Goal: Use online tool/utility: Utilize a website feature to perform a specific function

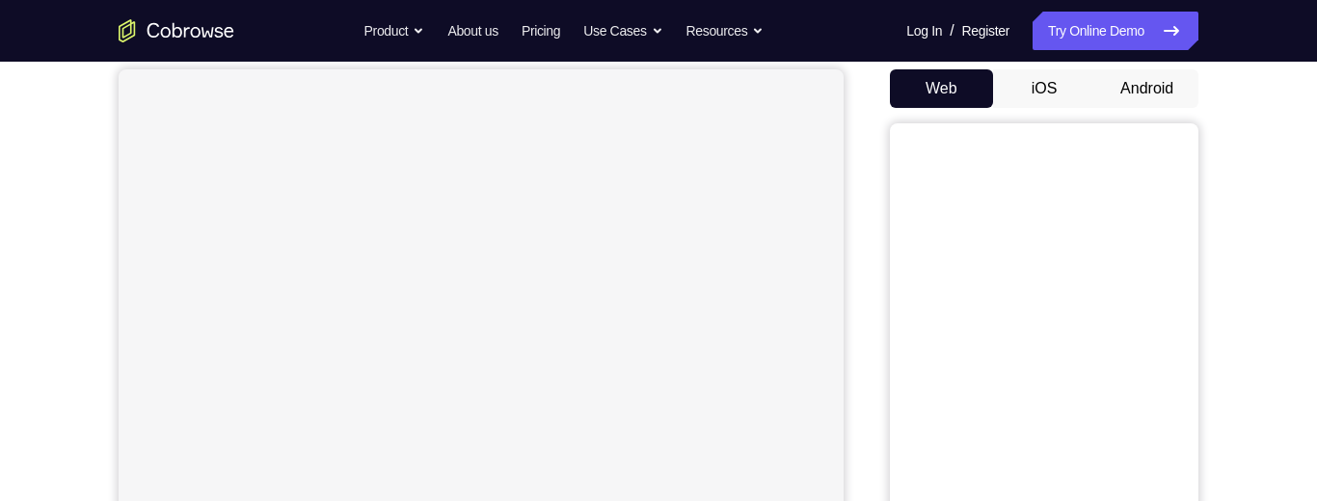
scroll to position [198, 0]
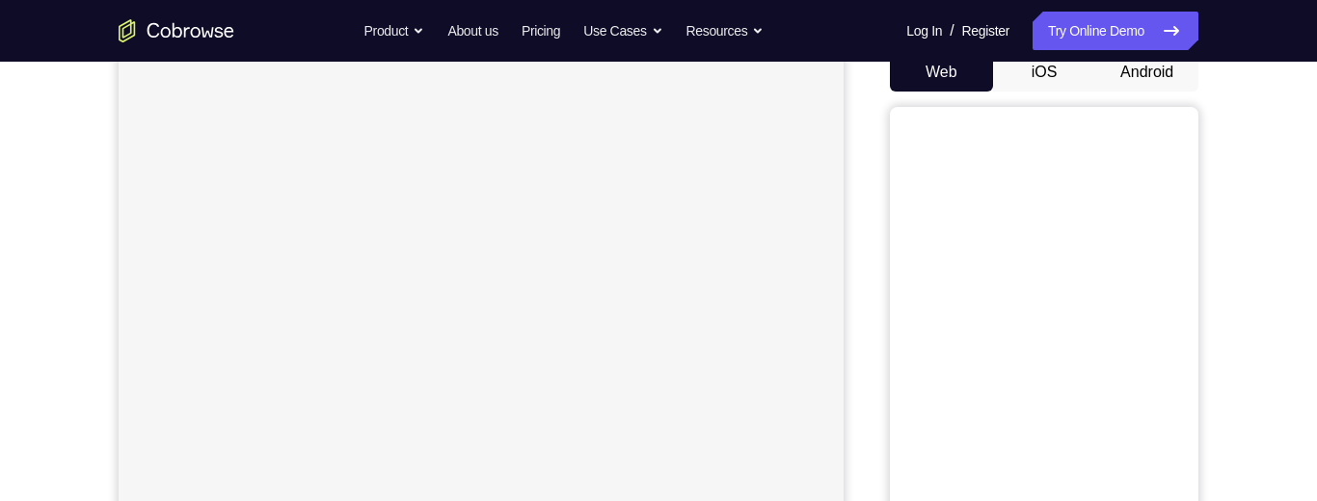
click at [1044, 77] on button "iOS" at bounding box center [1044, 72] width 103 height 39
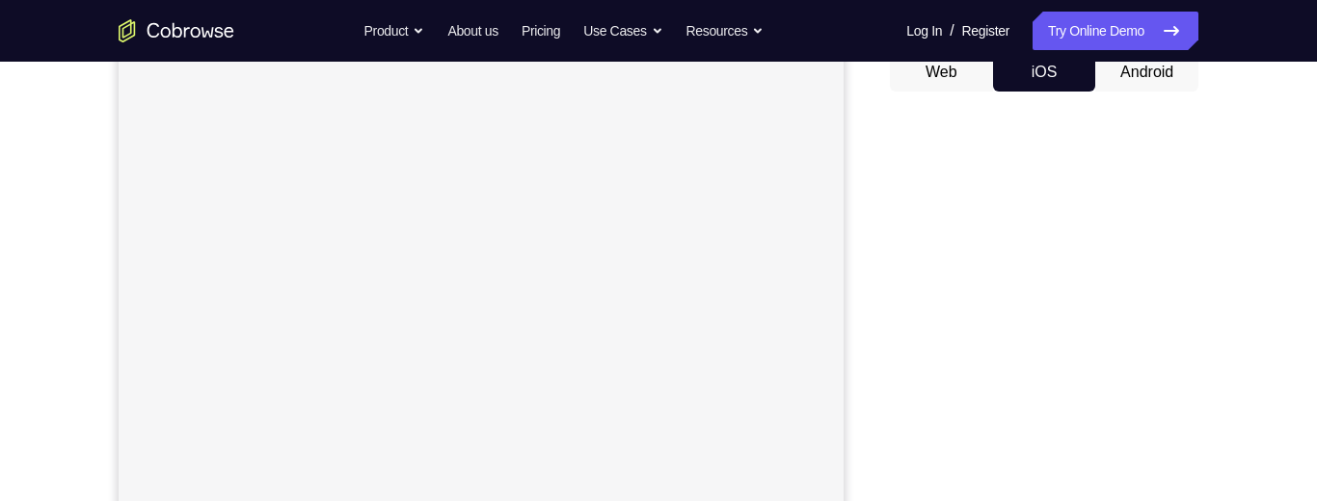
click at [1145, 82] on button "Android" at bounding box center [1146, 72] width 103 height 39
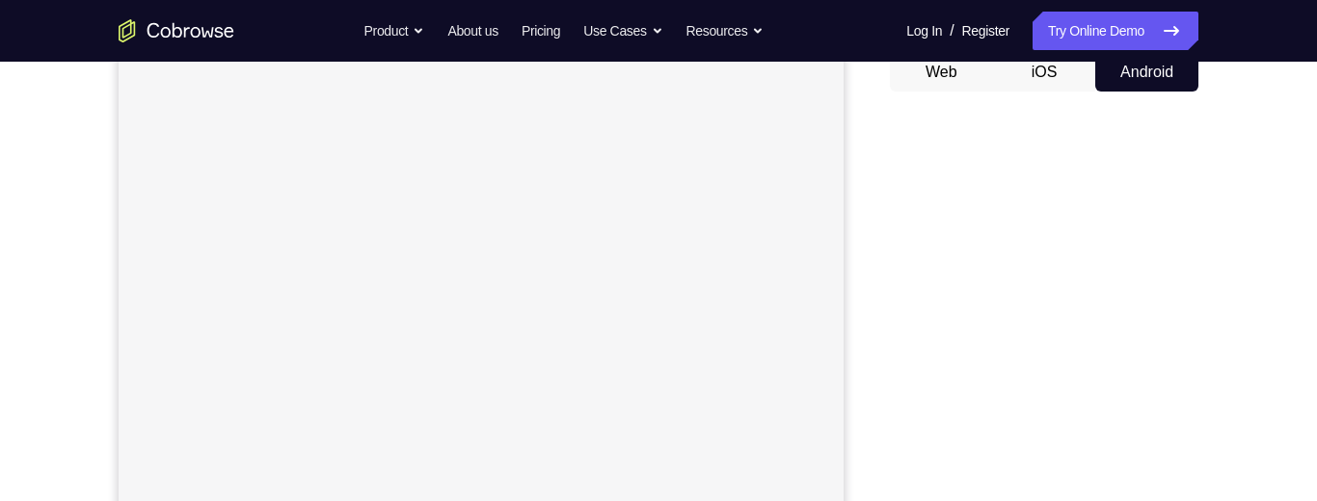
click at [941, 72] on button "Web" at bounding box center [941, 72] width 103 height 39
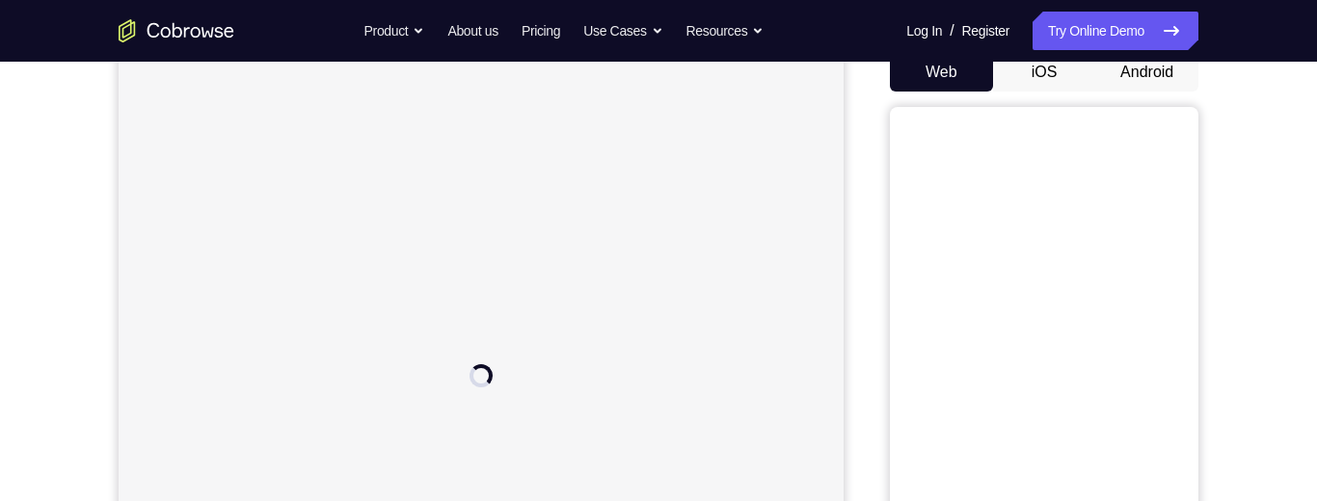
scroll to position [0, 0]
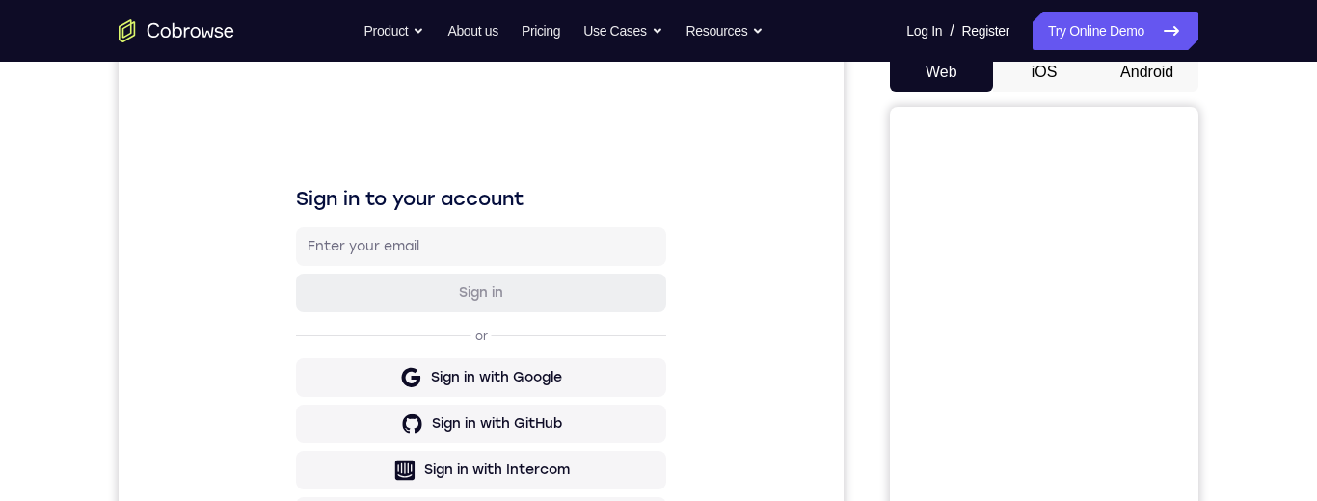
click at [1043, 77] on button "iOS" at bounding box center [1044, 72] width 103 height 39
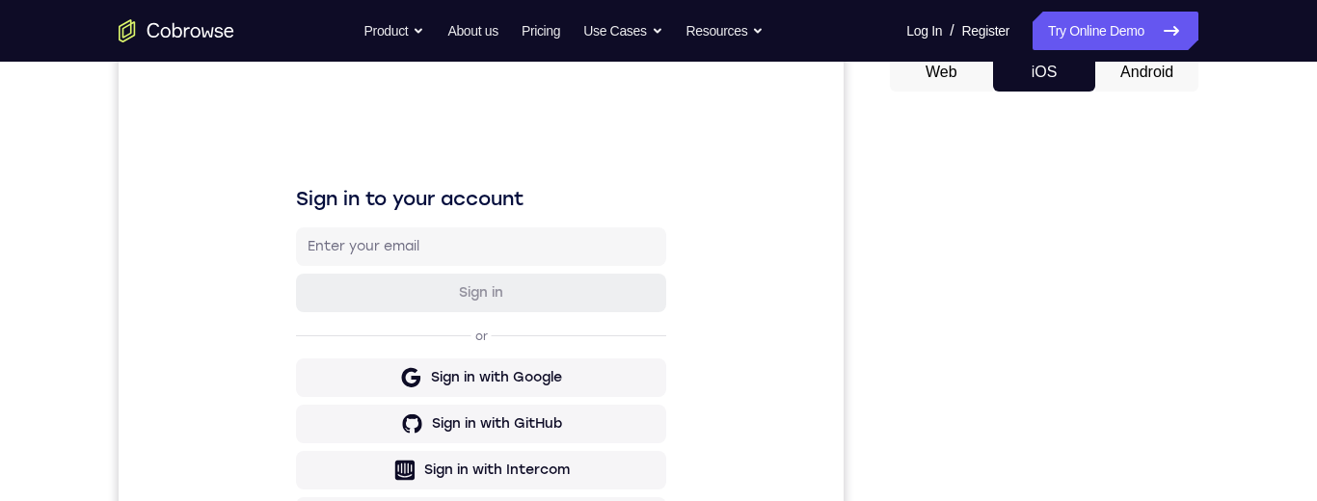
click at [1139, 67] on button "Android" at bounding box center [1146, 72] width 103 height 39
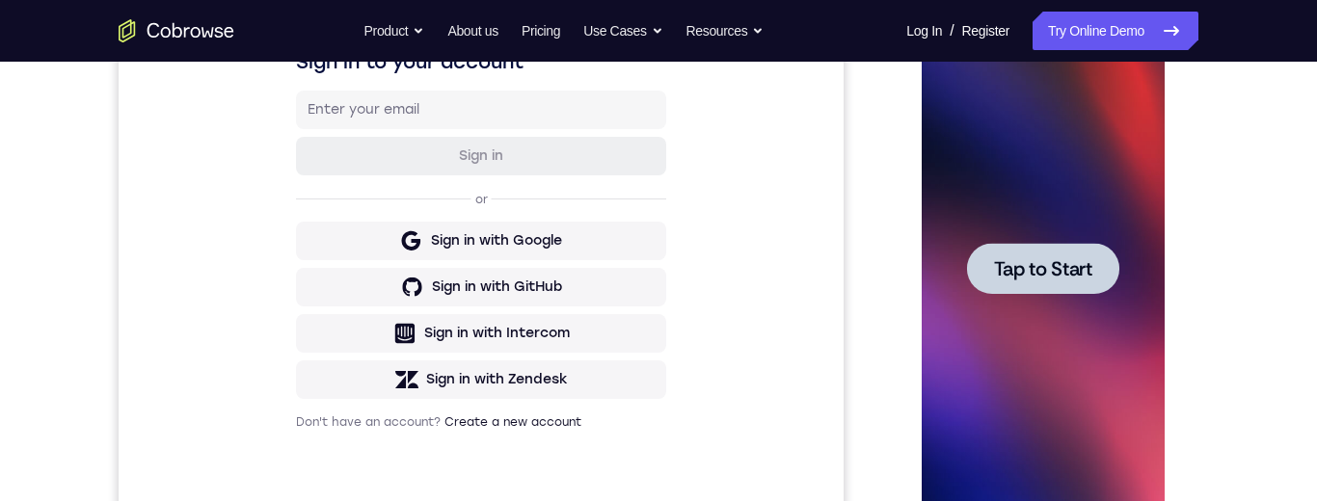
click at [1044, 271] on span "Tap to Start" at bounding box center [1042, 268] width 98 height 19
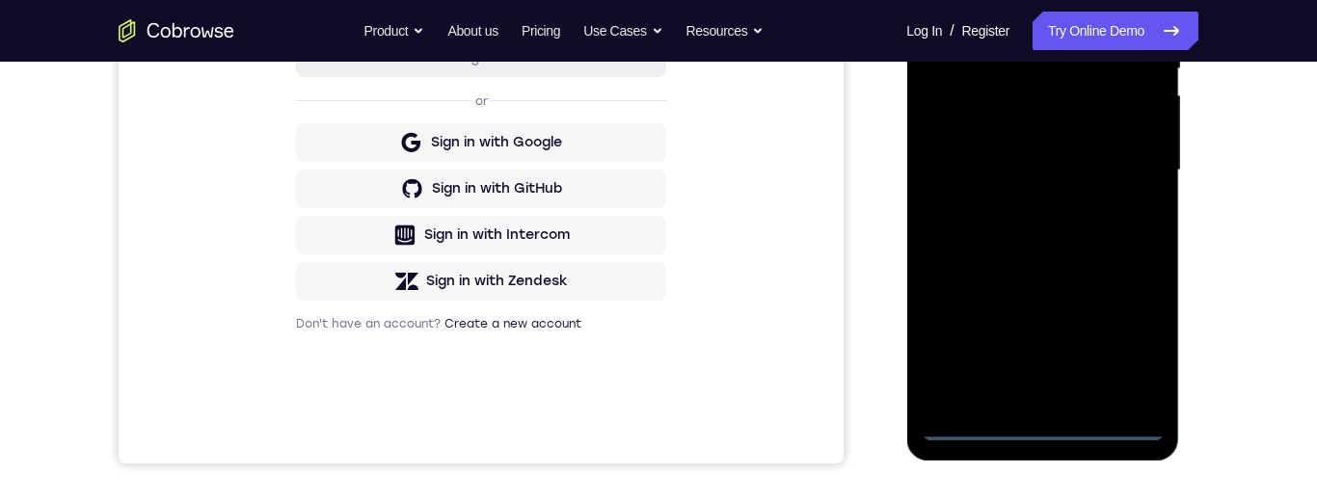
scroll to position [434, 0]
click at [1038, 423] on div at bounding box center [1041, 170] width 243 height 540
click at [1131, 347] on div at bounding box center [1041, 170] width 243 height 540
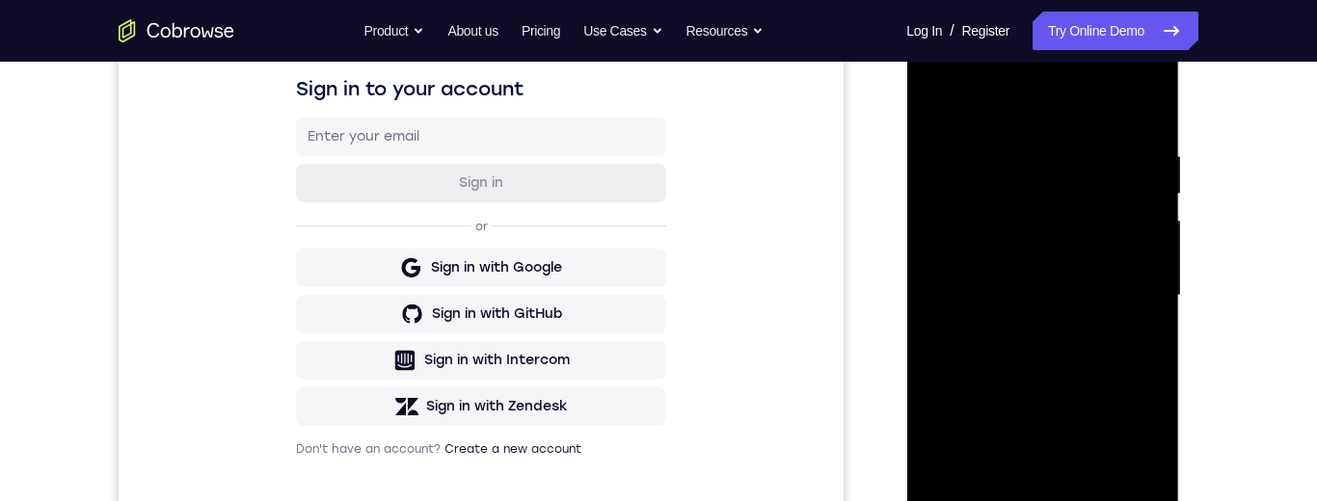
scroll to position [301, 0]
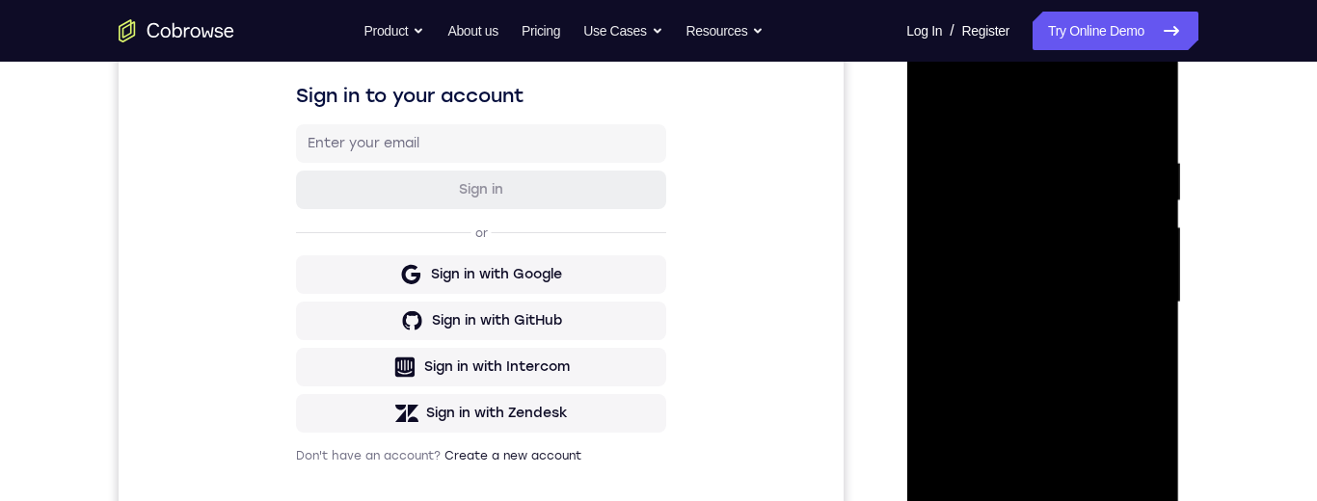
click at [1080, 123] on div at bounding box center [1041, 303] width 243 height 540
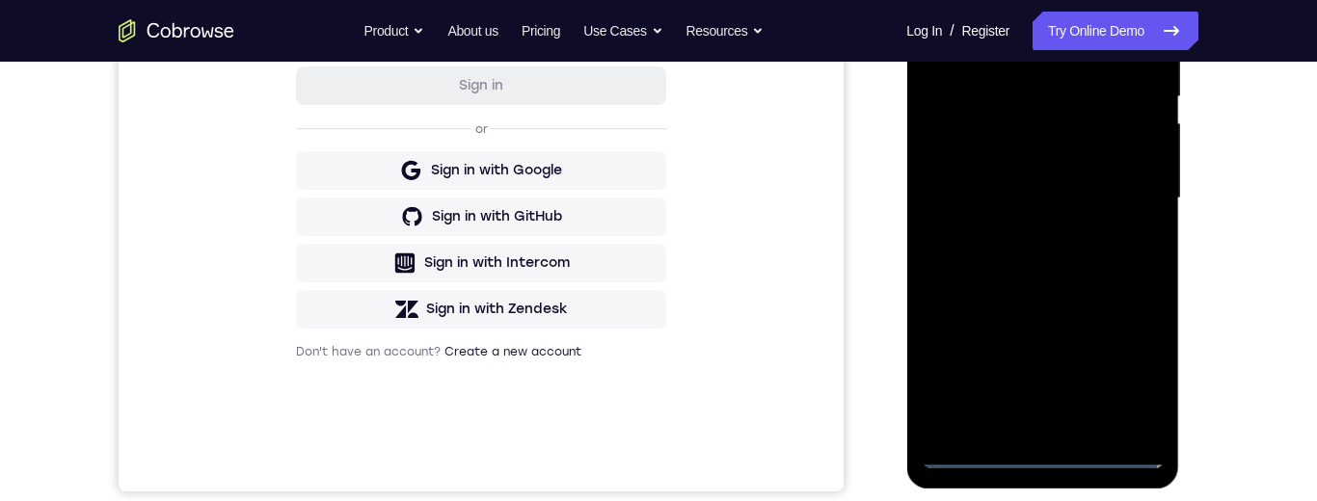
scroll to position [411, 0]
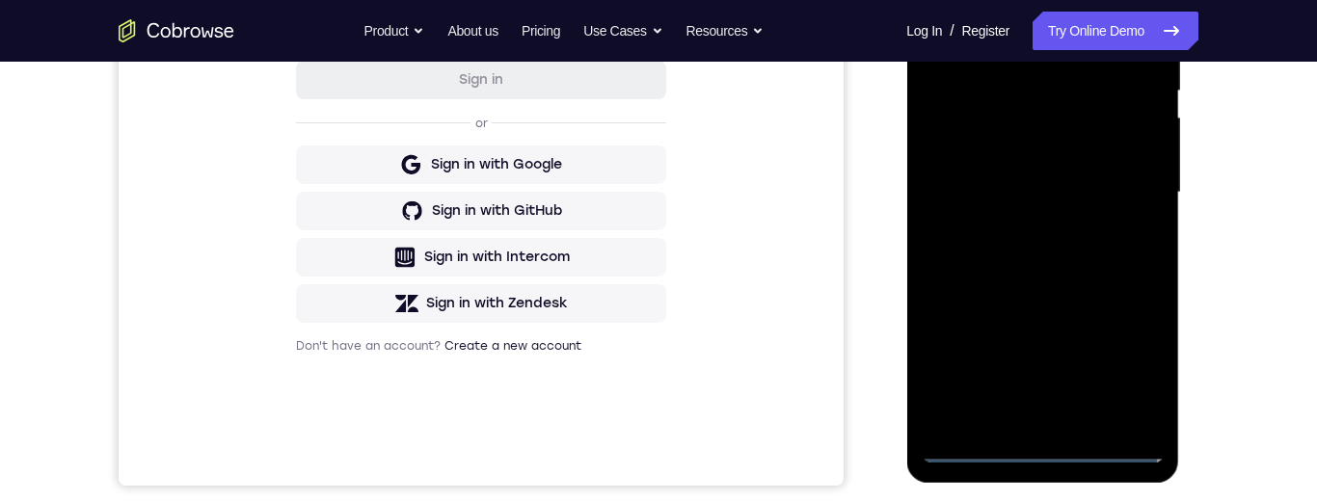
click at [1123, 180] on div at bounding box center [1041, 193] width 243 height 540
click at [1017, 227] on div at bounding box center [1041, 193] width 243 height 540
click at [1025, 179] on div at bounding box center [1041, 193] width 243 height 540
click at [1059, 160] on div at bounding box center [1041, 193] width 243 height 540
click at [1068, 191] on div at bounding box center [1041, 193] width 243 height 540
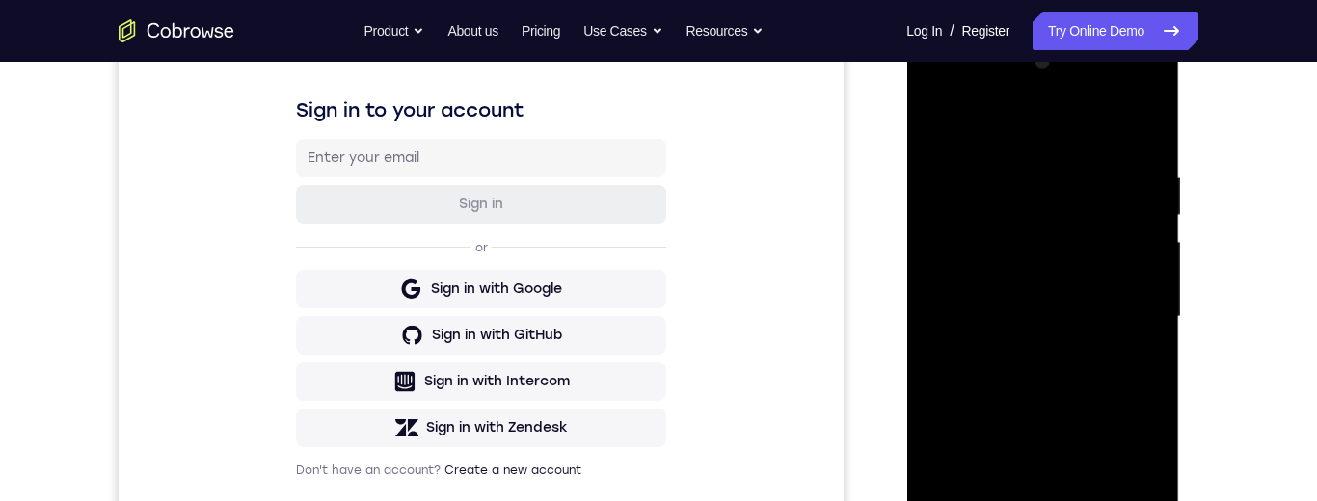
scroll to position [300, 0]
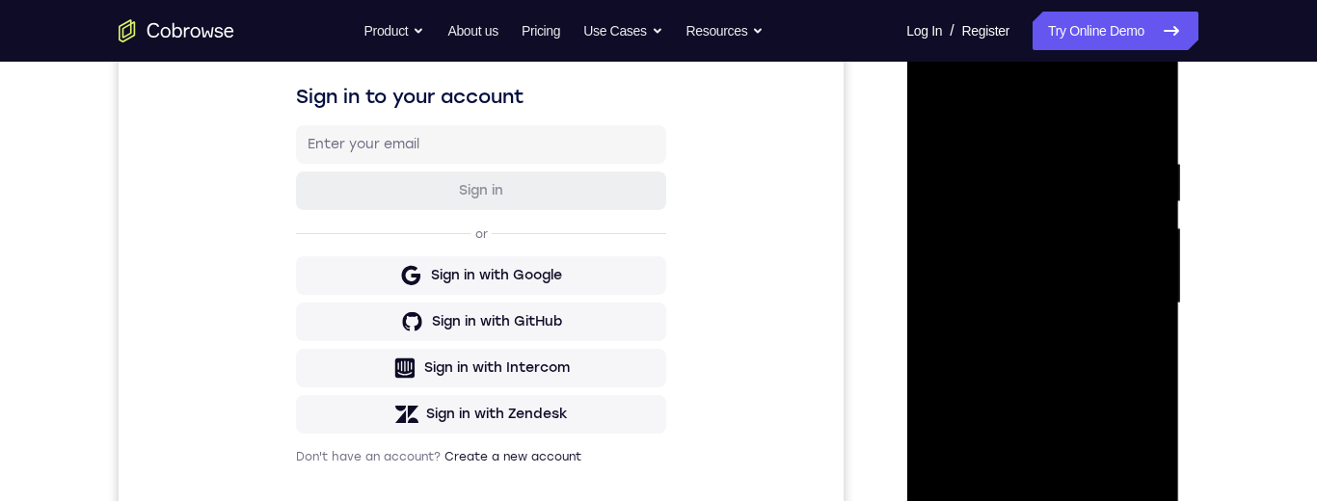
click at [1154, 143] on div at bounding box center [1041, 304] width 243 height 540
click at [1076, 383] on div at bounding box center [1041, 304] width 243 height 540
click at [1100, 118] on div at bounding box center [1041, 304] width 243 height 540
click at [1072, 147] on div at bounding box center [1041, 304] width 243 height 540
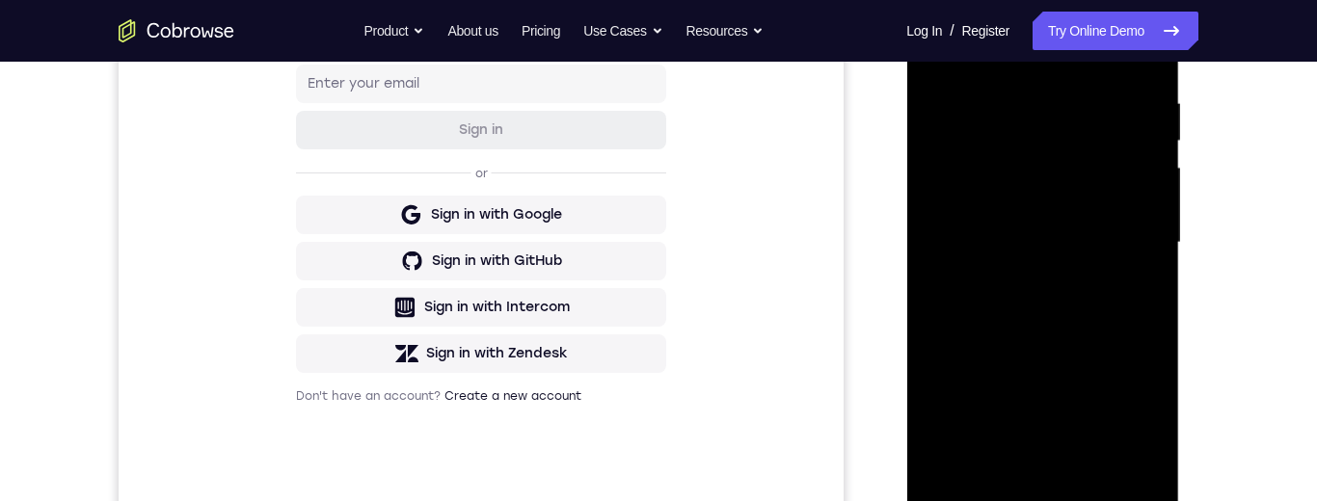
scroll to position [386, 0]
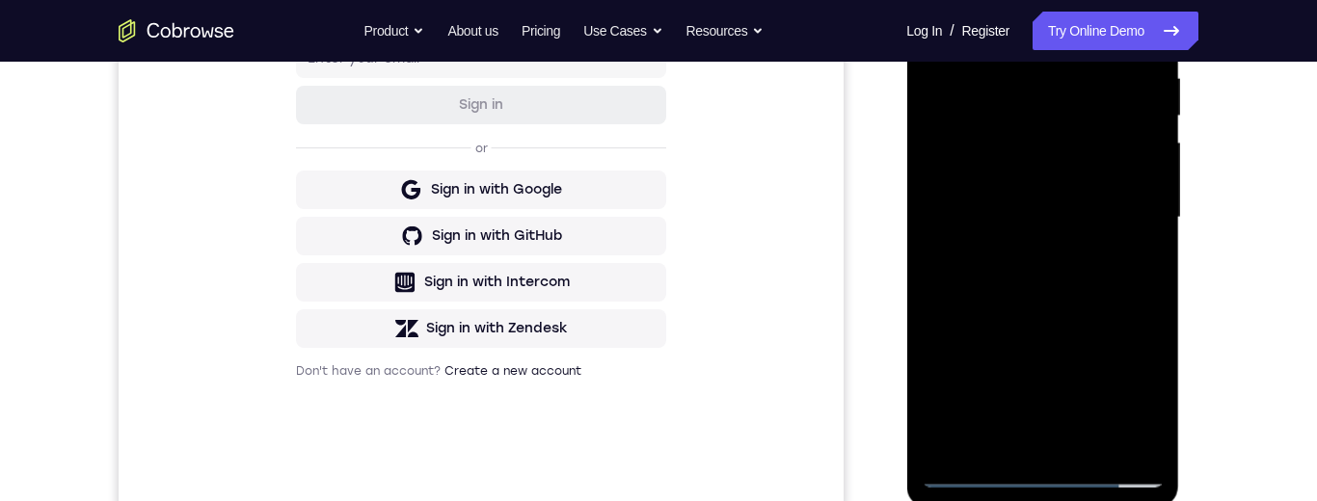
click at [1027, 71] on div at bounding box center [1041, 218] width 243 height 540
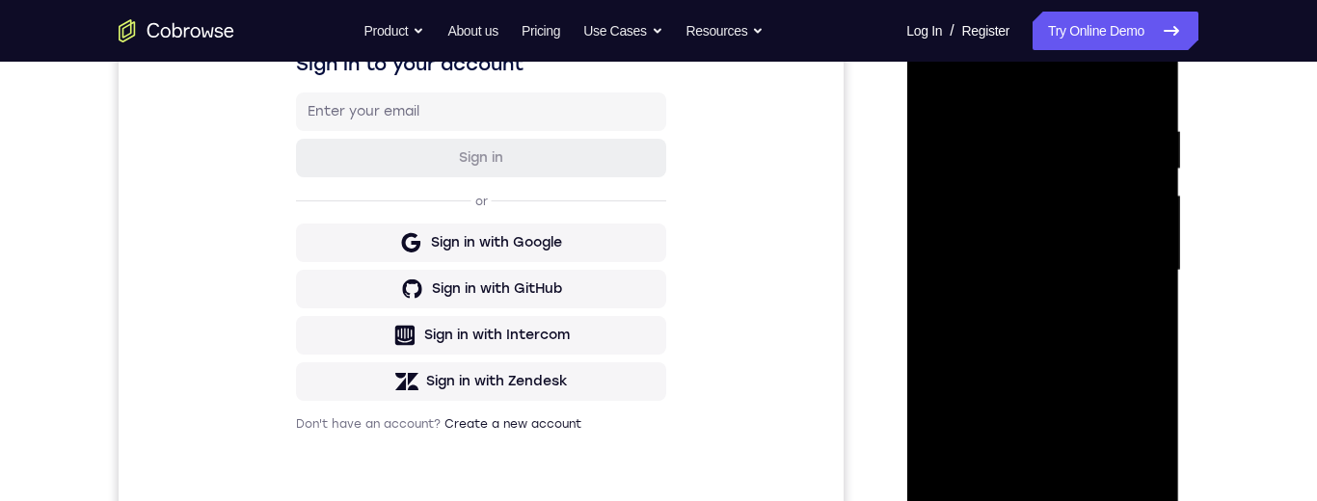
scroll to position [321, 0]
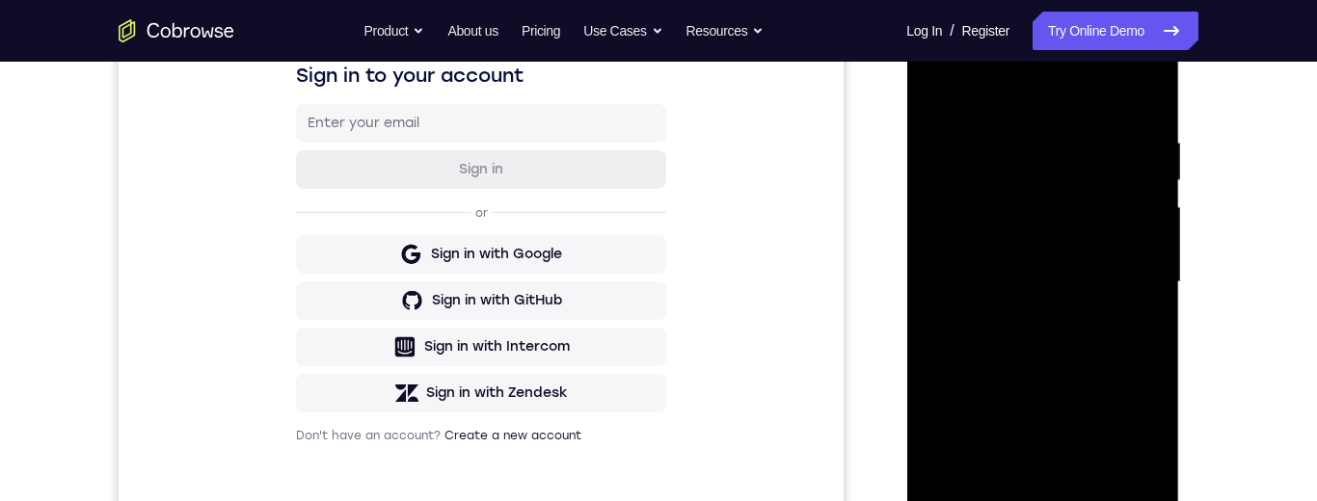
click at [1122, 251] on div at bounding box center [1041, 283] width 243 height 540
click at [1133, 260] on div at bounding box center [1041, 283] width 243 height 540
click at [1130, 231] on div at bounding box center [1041, 283] width 243 height 540
click at [1127, 211] on div at bounding box center [1041, 283] width 243 height 540
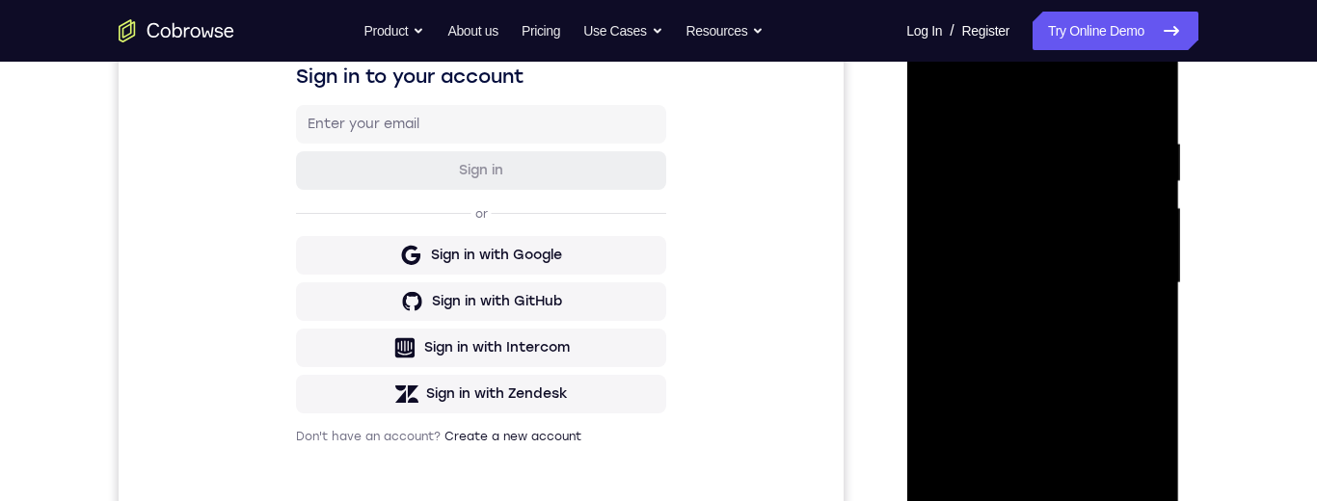
click at [1117, 214] on div at bounding box center [1041, 283] width 243 height 540
click at [1121, 215] on div at bounding box center [1041, 283] width 243 height 540
click at [1116, 207] on div at bounding box center [1041, 283] width 243 height 540
click at [1116, 213] on div at bounding box center [1041, 283] width 243 height 540
click at [1107, 266] on div at bounding box center [1041, 283] width 243 height 540
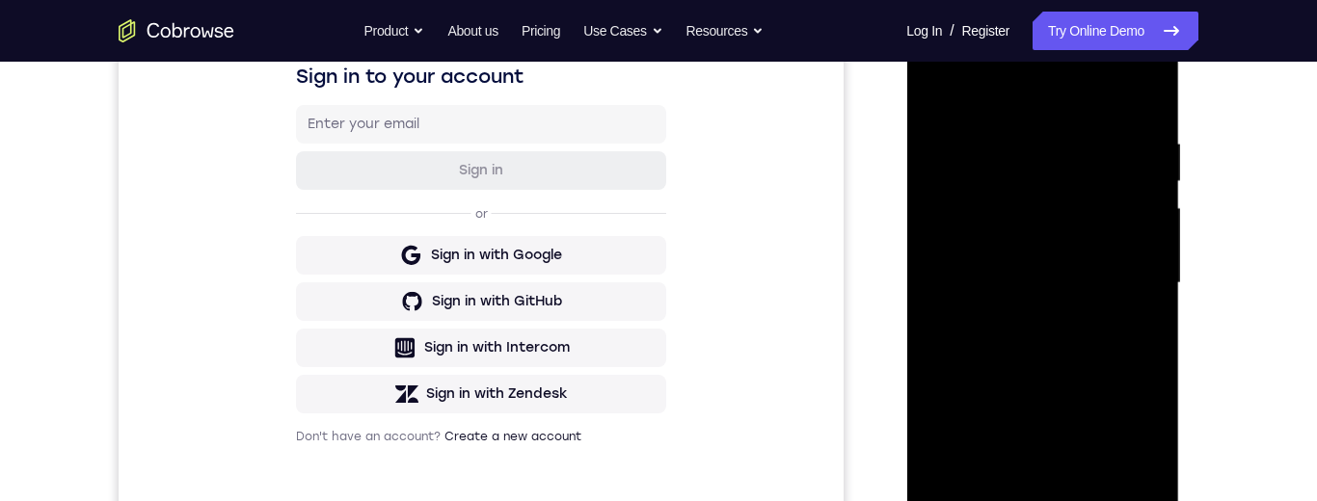
click at [1149, 105] on div at bounding box center [1041, 283] width 243 height 540
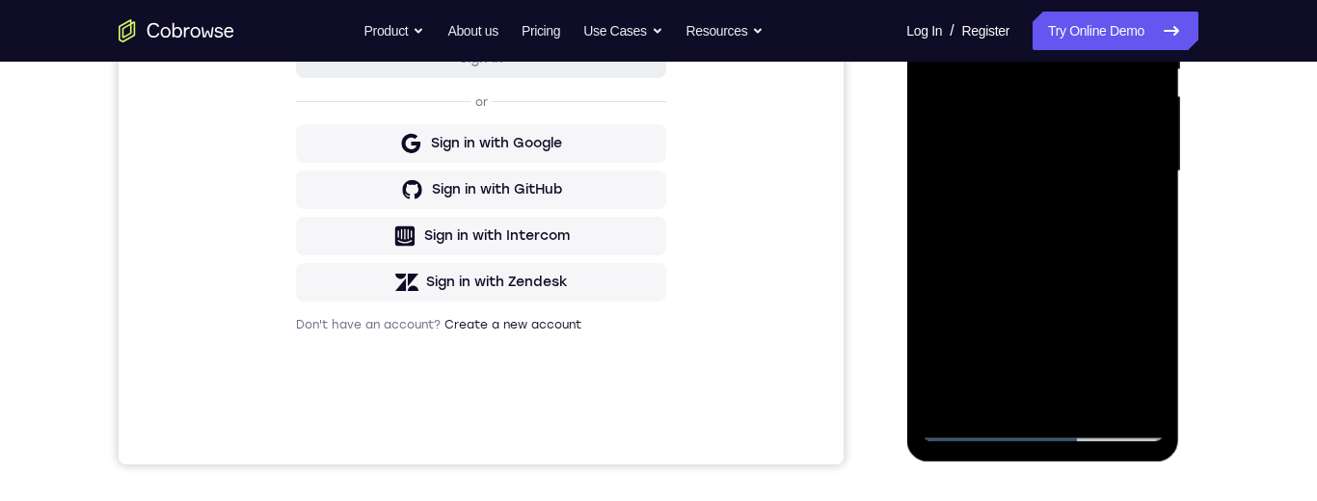
scroll to position [441, 0]
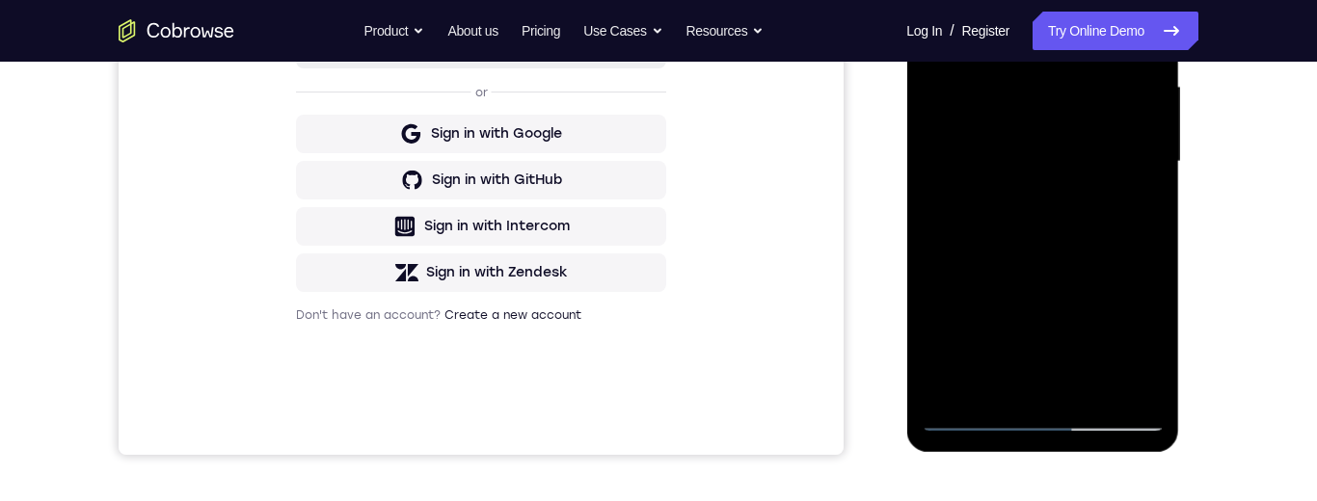
click at [1152, 146] on div at bounding box center [1041, 162] width 243 height 540
click at [1157, 149] on div at bounding box center [1041, 162] width 243 height 540
click at [1154, 152] on div at bounding box center [1041, 162] width 243 height 540
click at [1148, 144] on div at bounding box center [1041, 162] width 243 height 540
click at [1151, 151] on div at bounding box center [1041, 162] width 243 height 540
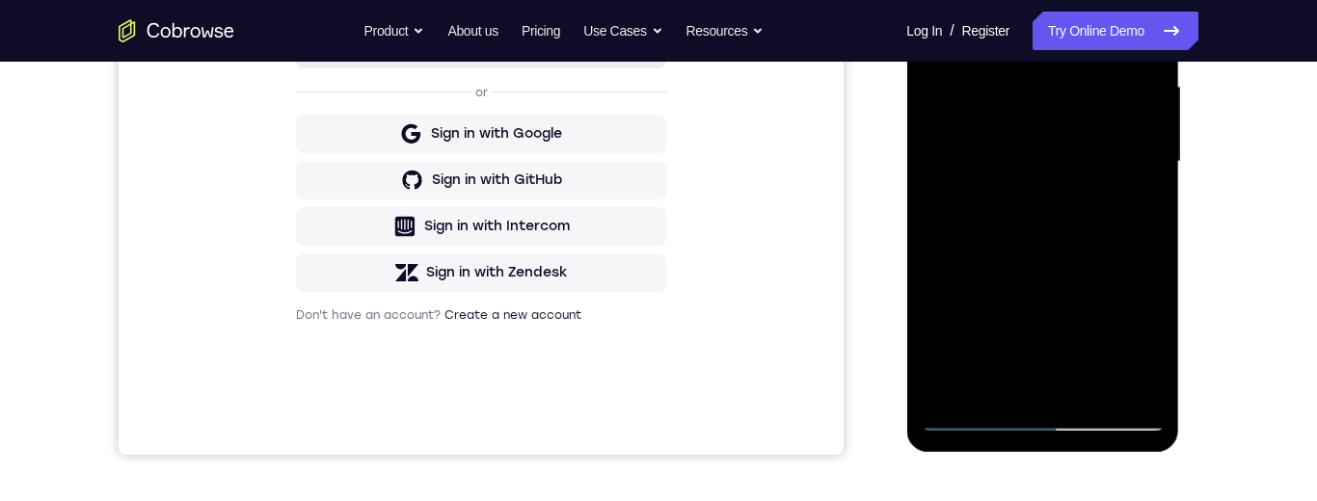
click at [1157, 152] on div at bounding box center [1041, 162] width 243 height 540
click at [1162, 150] on div at bounding box center [1042, 165] width 273 height 574
click at [1163, 153] on div at bounding box center [1042, 165] width 273 height 574
click at [1155, 147] on div at bounding box center [1041, 162] width 243 height 540
click at [1153, 147] on div at bounding box center [1041, 162] width 243 height 540
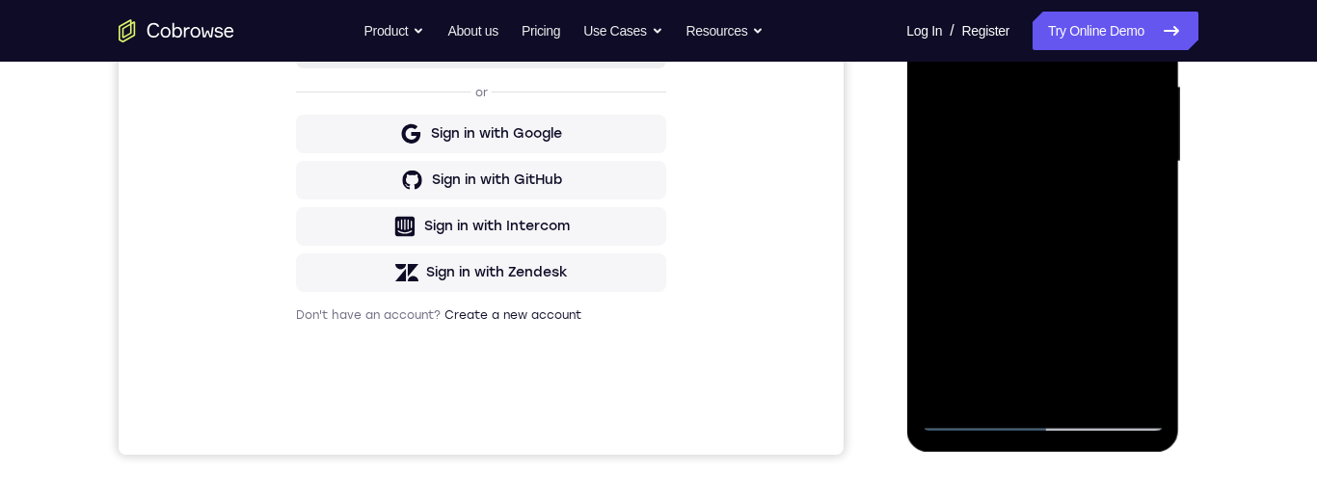
click at [1163, 149] on div at bounding box center [1042, 165] width 273 height 574
click at [1160, 147] on div at bounding box center [1041, 162] width 243 height 540
click at [1160, 151] on div at bounding box center [1041, 162] width 243 height 540
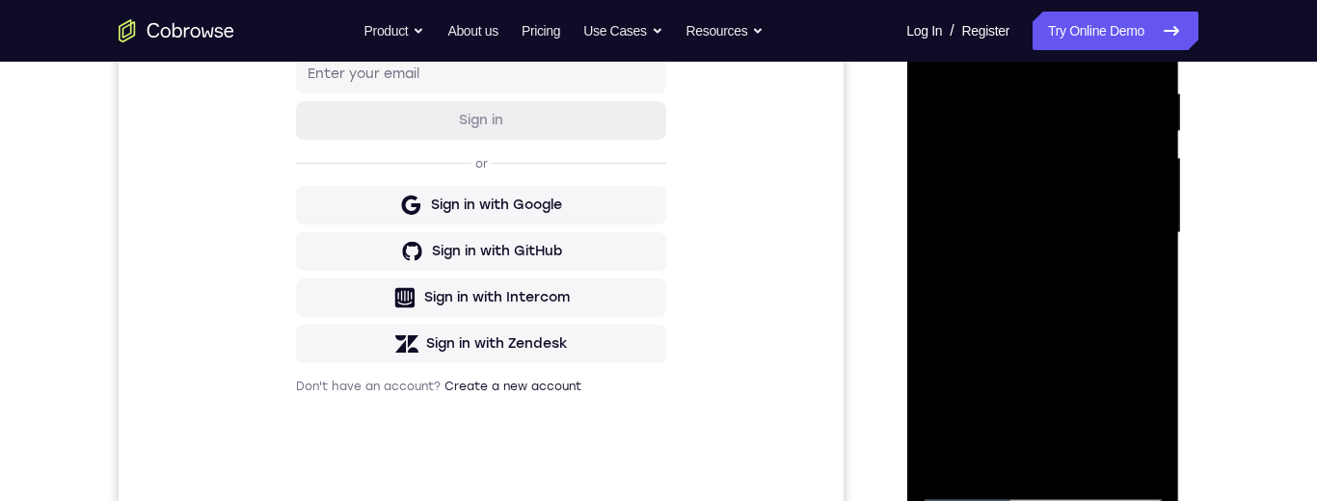
scroll to position [409, 0]
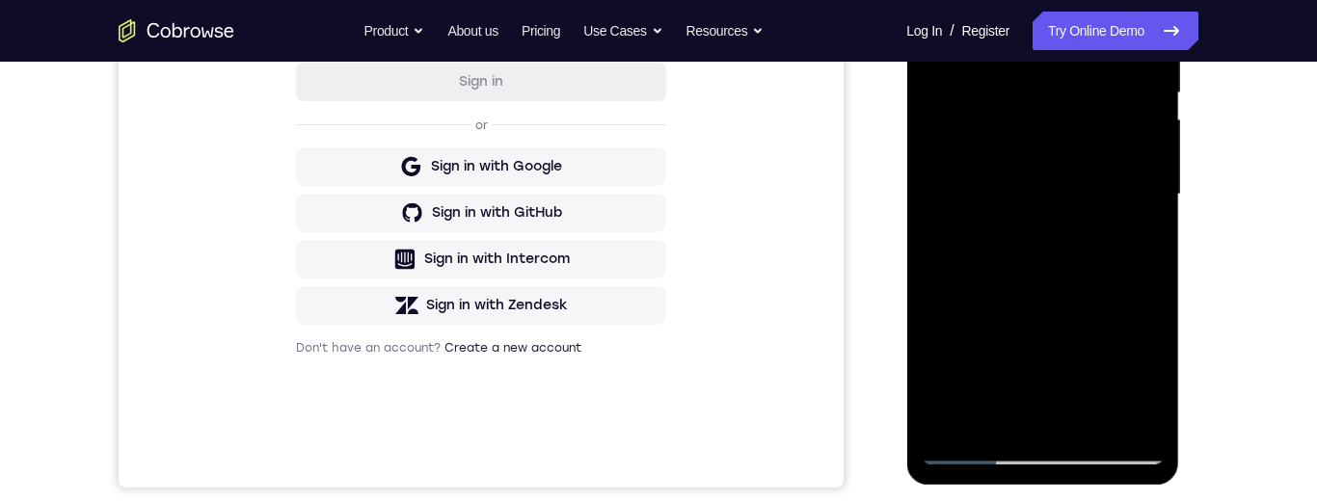
click at [1101, 422] on div at bounding box center [1041, 195] width 243 height 540
click at [1086, 306] on div at bounding box center [1041, 193] width 243 height 540
click at [1104, 174] on div at bounding box center [1041, 193] width 243 height 540
click at [1026, 410] on div at bounding box center [1041, 193] width 243 height 540
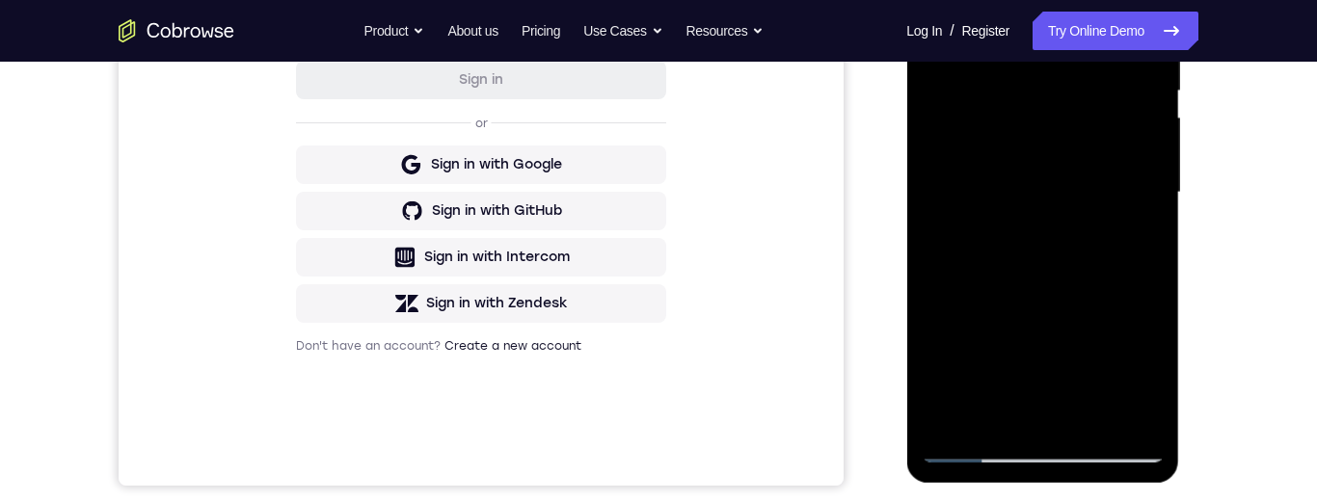
click at [1133, 240] on div at bounding box center [1041, 193] width 243 height 540
click at [1135, 238] on div at bounding box center [1041, 193] width 243 height 540
click at [975, 443] on div at bounding box center [1041, 193] width 243 height 540
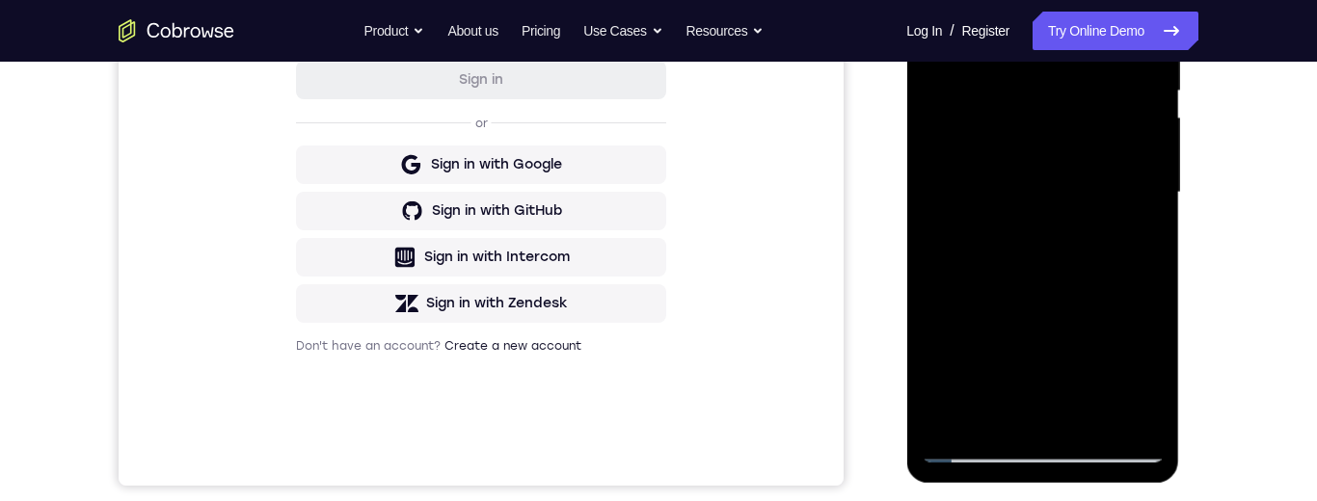
scroll to position [431, 0]
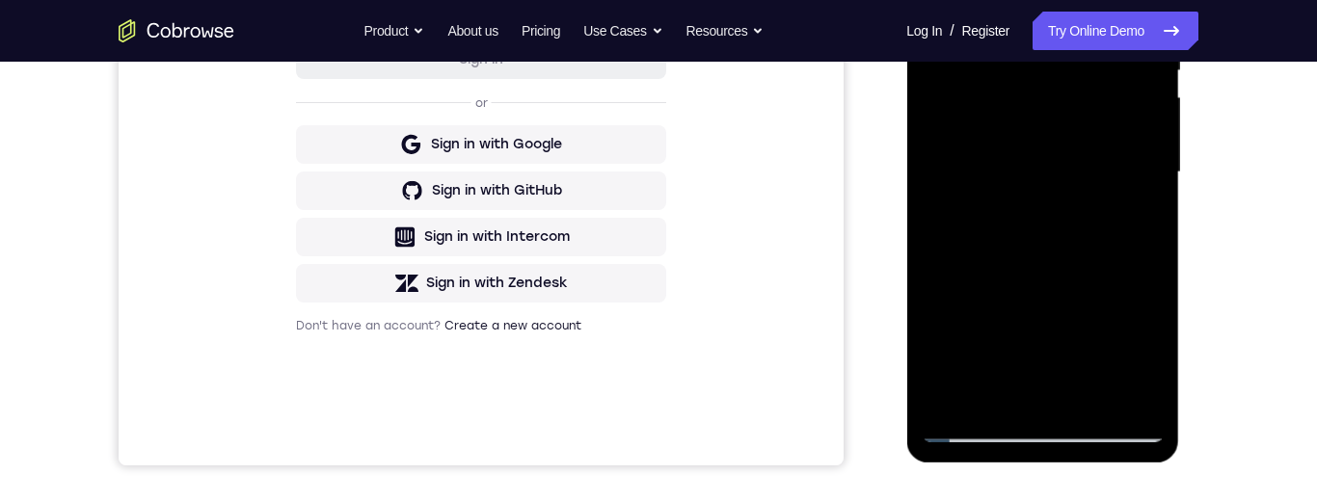
click at [1123, 197] on div at bounding box center [1041, 173] width 243 height 540
click at [1040, 381] on div at bounding box center [1041, 173] width 243 height 540
click at [1133, 220] on div at bounding box center [1041, 173] width 243 height 540
click at [1131, 220] on div at bounding box center [1041, 173] width 243 height 540
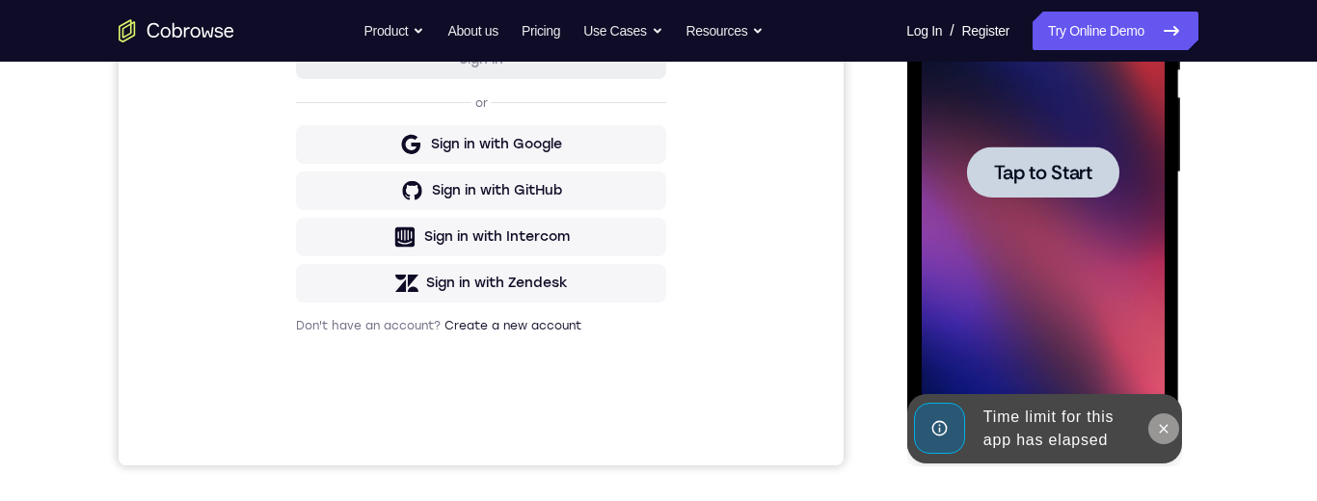
click at [1166, 429] on icon at bounding box center [1162, 428] width 15 height 15
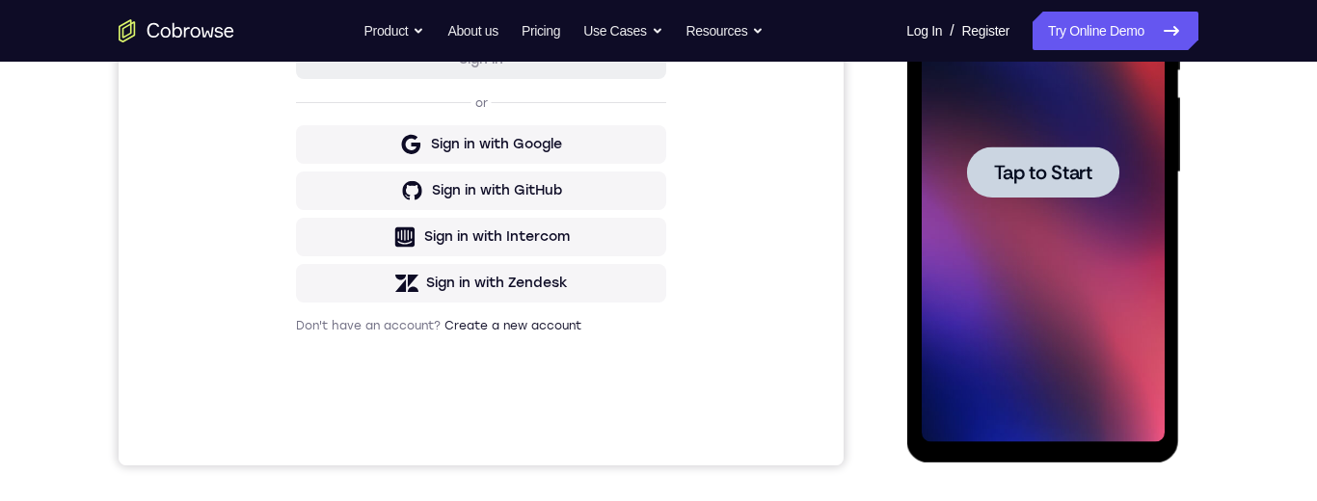
click at [1070, 171] on span "Tap to Start" at bounding box center [1042, 172] width 98 height 19
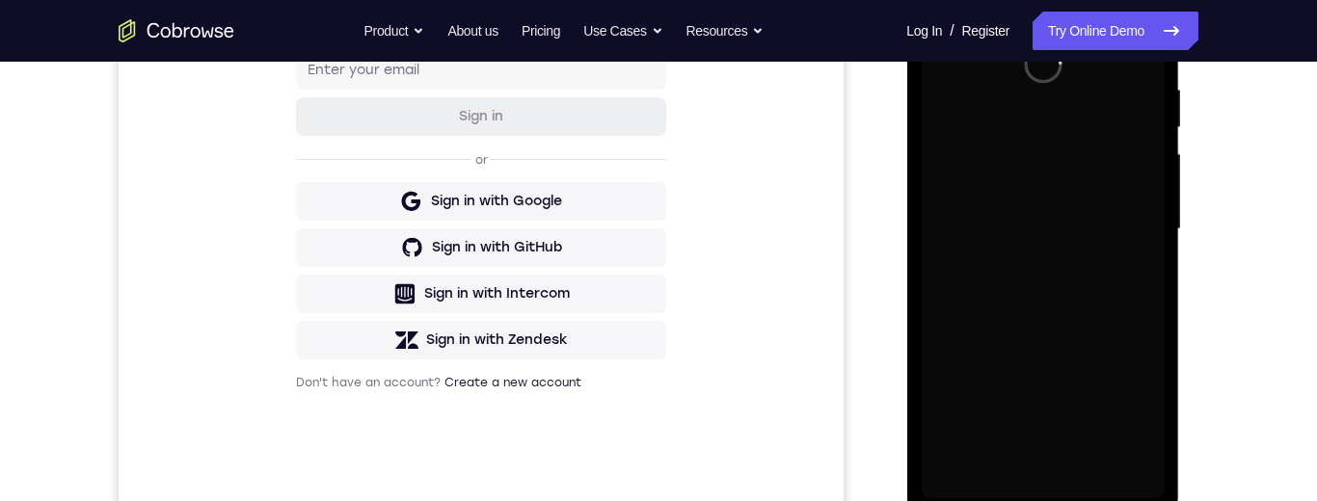
scroll to position [447, 0]
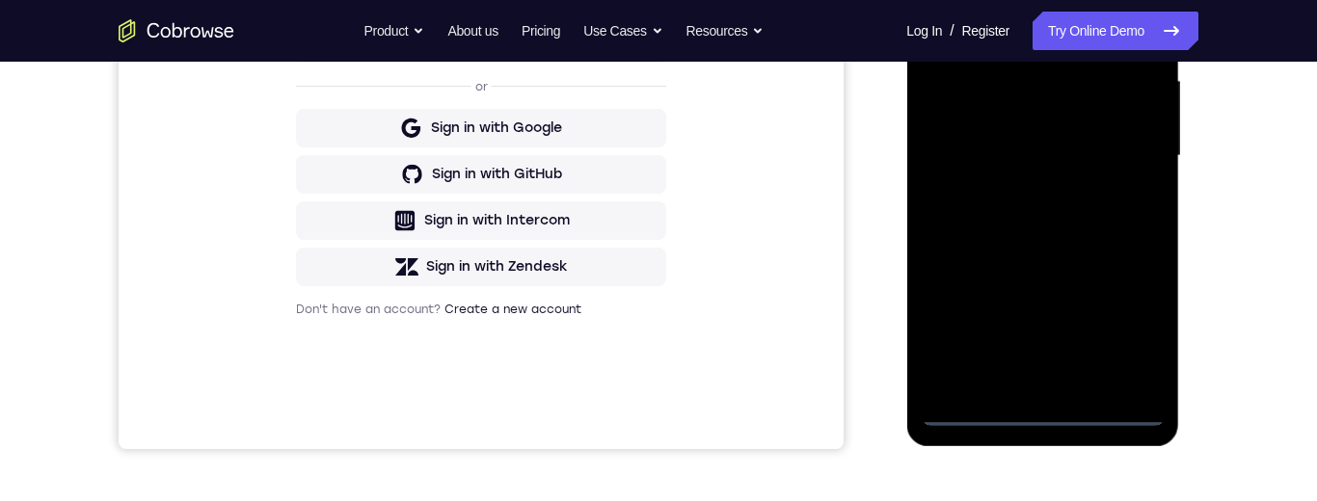
click at [1053, 417] on div at bounding box center [1041, 156] width 243 height 540
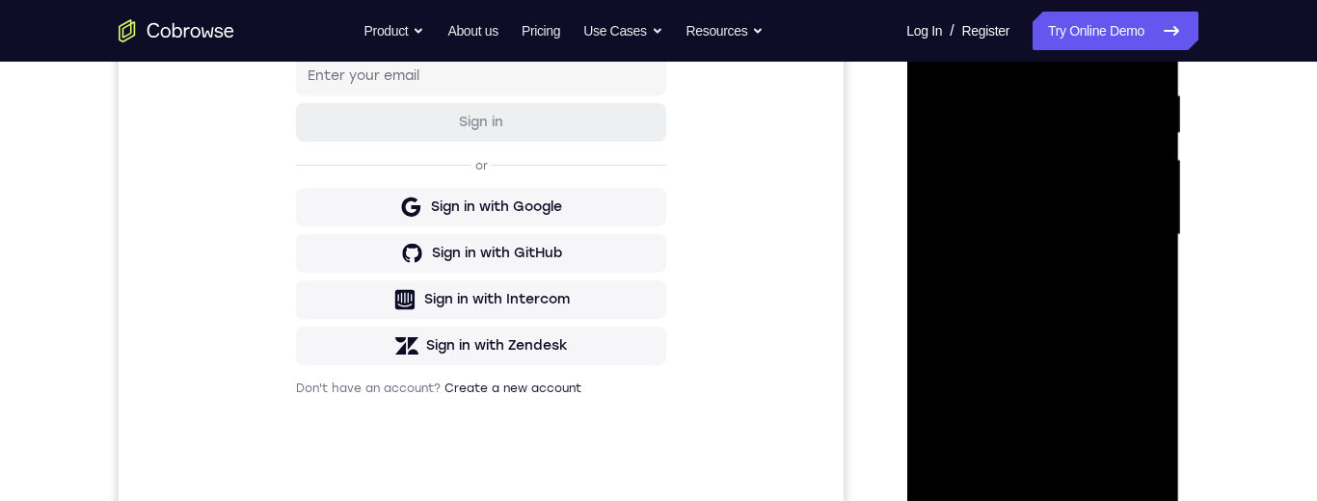
scroll to position [399, 0]
